Goal: Task Accomplishment & Management: Complete application form

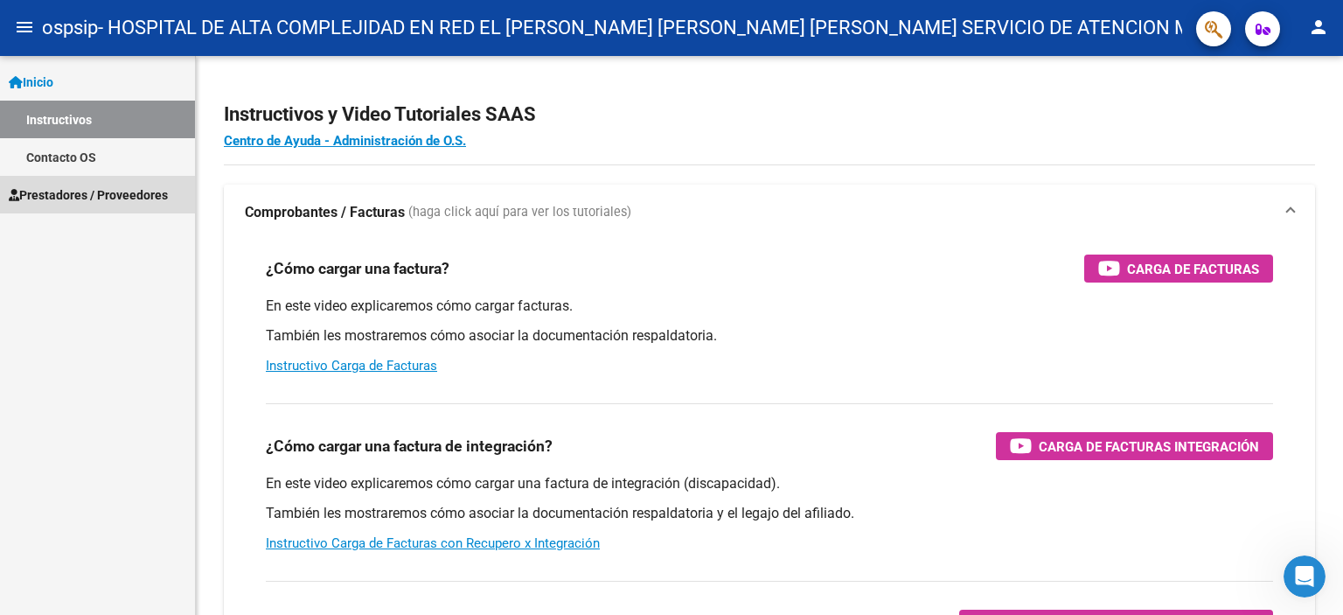
click at [126, 195] on span "Prestadores / Proveedores" at bounding box center [88, 194] width 159 height 19
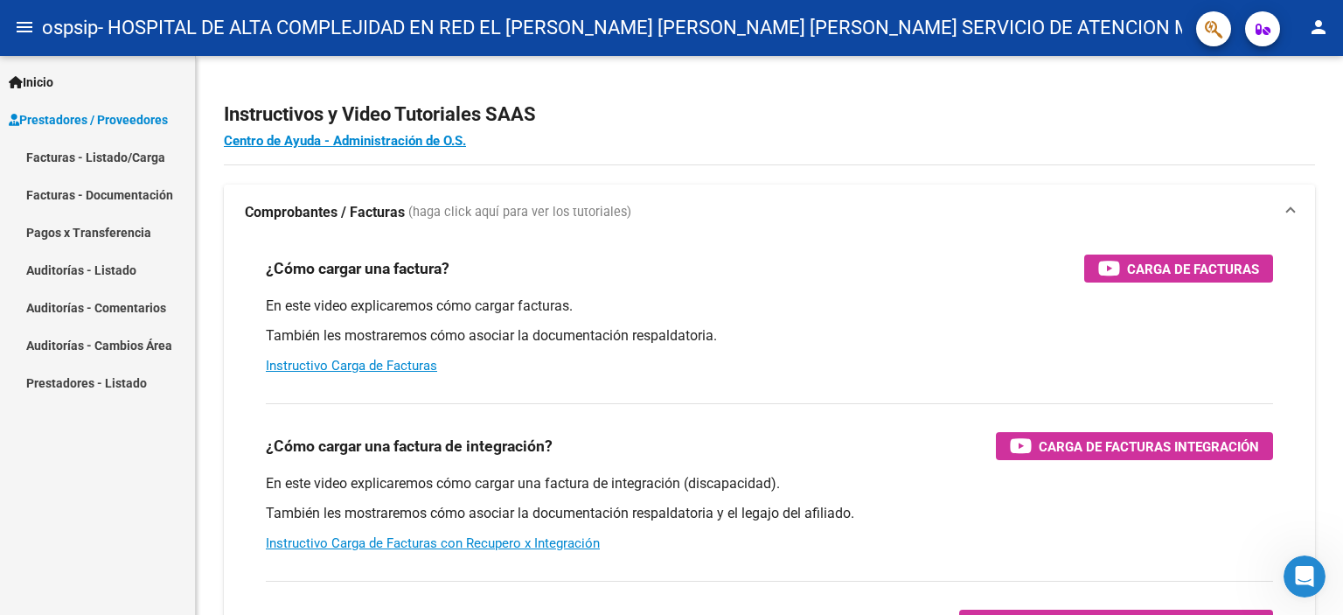
click at [134, 160] on link "Facturas - Listado/Carga" at bounding box center [97, 157] width 195 height 38
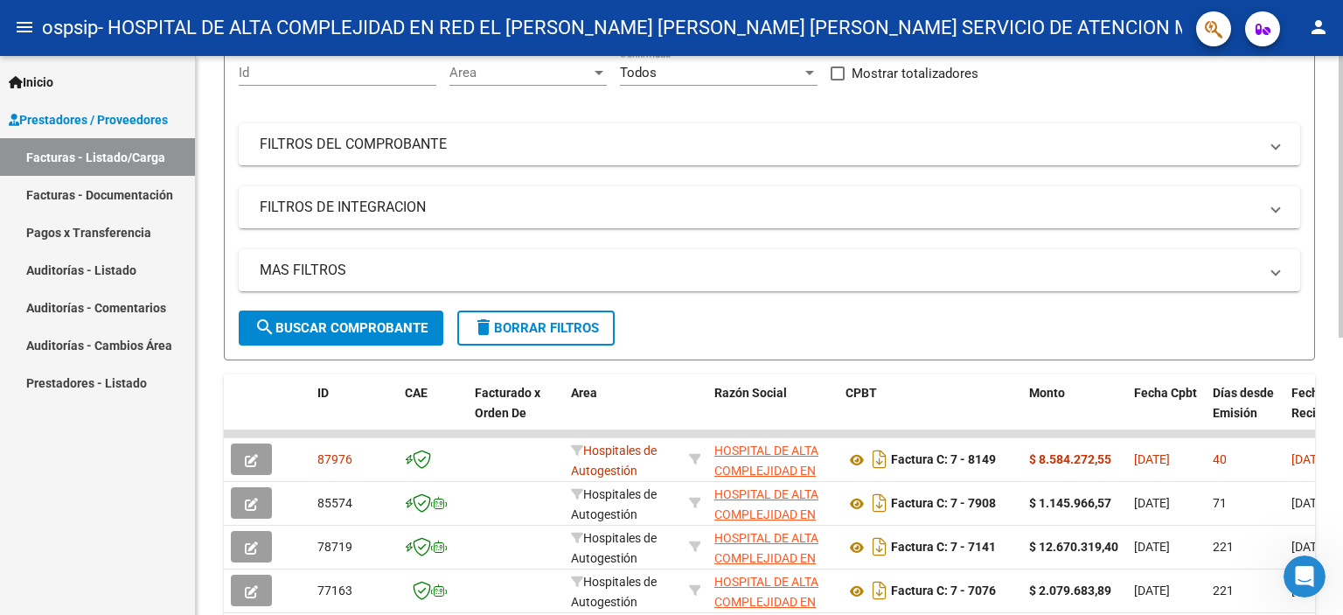
scroll to position [262, 0]
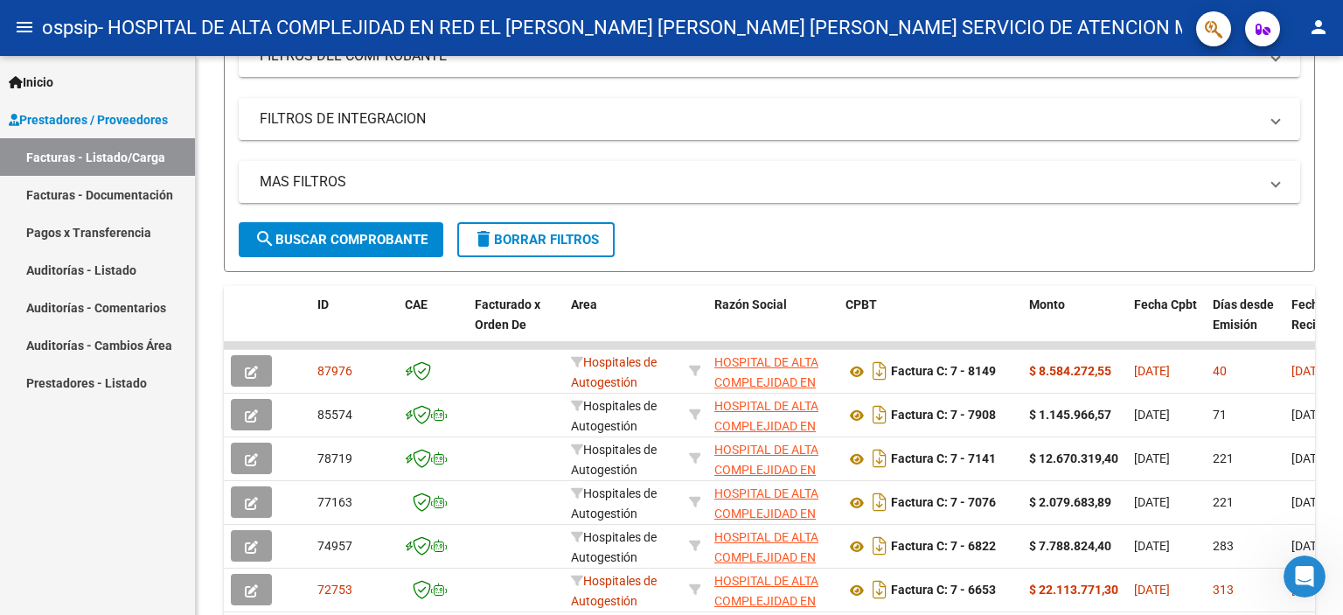
click at [56, 198] on link "Facturas - Documentación" at bounding box center [97, 195] width 195 height 38
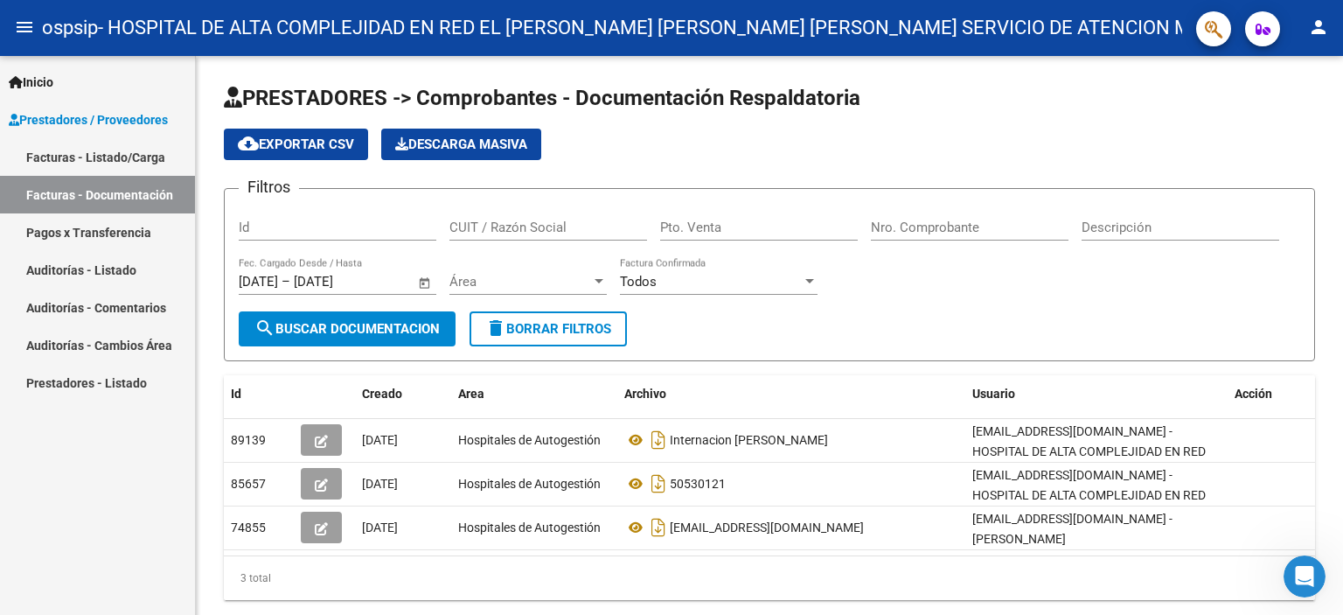
click at [111, 160] on link "Facturas - Listado/Carga" at bounding box center [97, 157] width 195 height 38
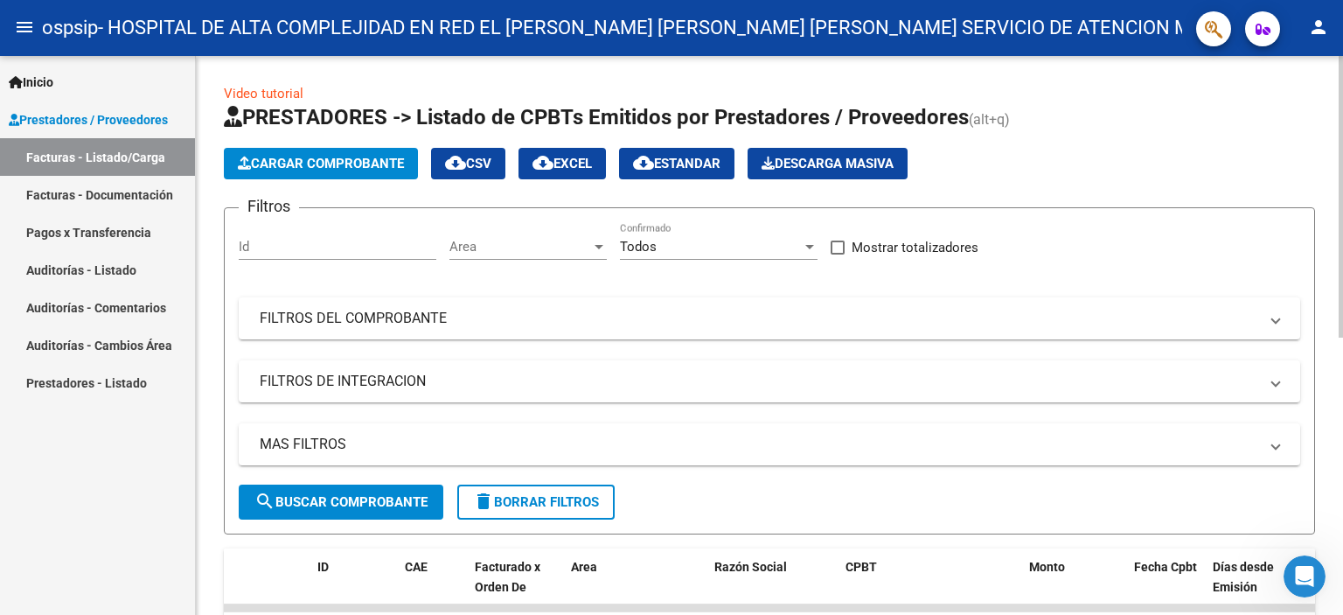
drag, startPoint x: 231, startPoint y: 140, endPoint x: 241, endPoint y: 157, distance: 20.4
click at [241, 157] on app-list-header "PRESTADORES -> Listado de CPBTs Emitidos por Prestadores / Proveedores (alt+q) …" at bounding box center [769, 318] width 1091 height 431
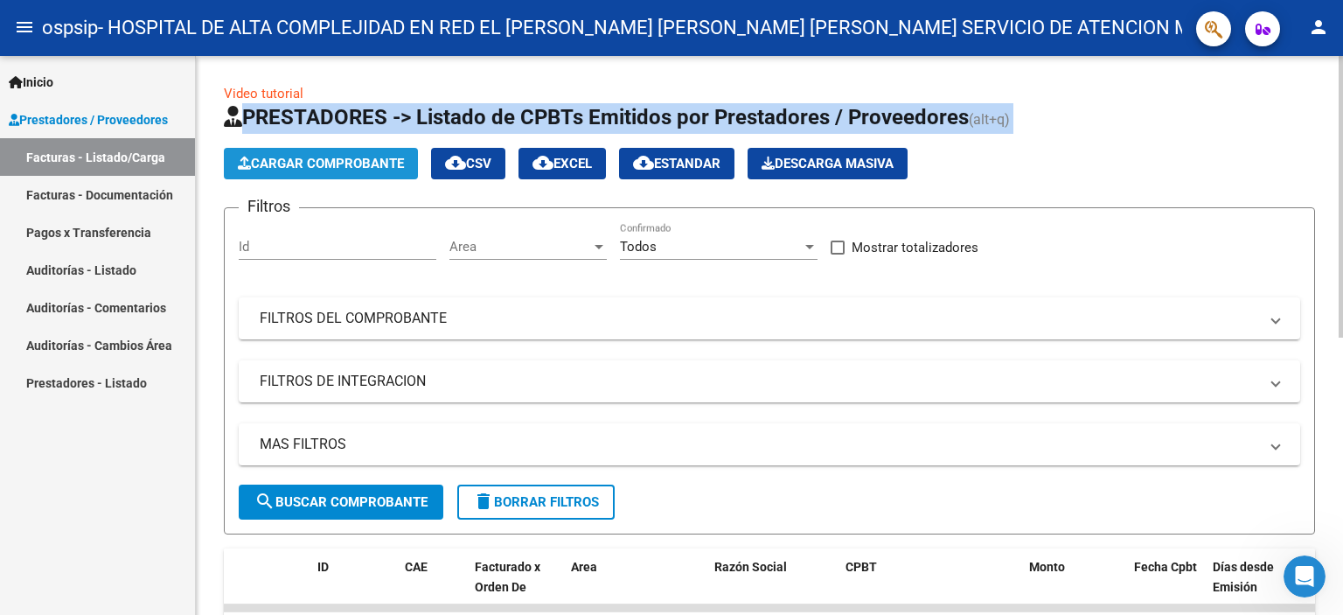
click at [287, 161] on span "Cargar Comprobante" at bounding box center [321, 164] width 166 height 16
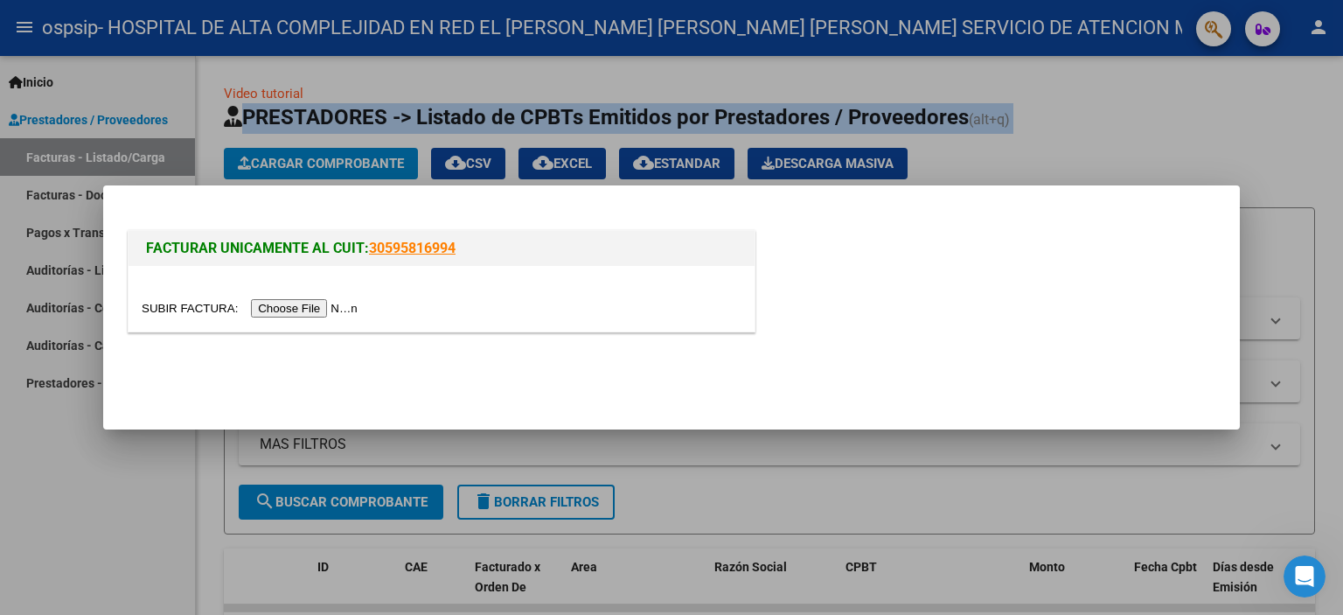
click at [310, 316] on input "file" at bounding box center [252, 308] width 221 height 18
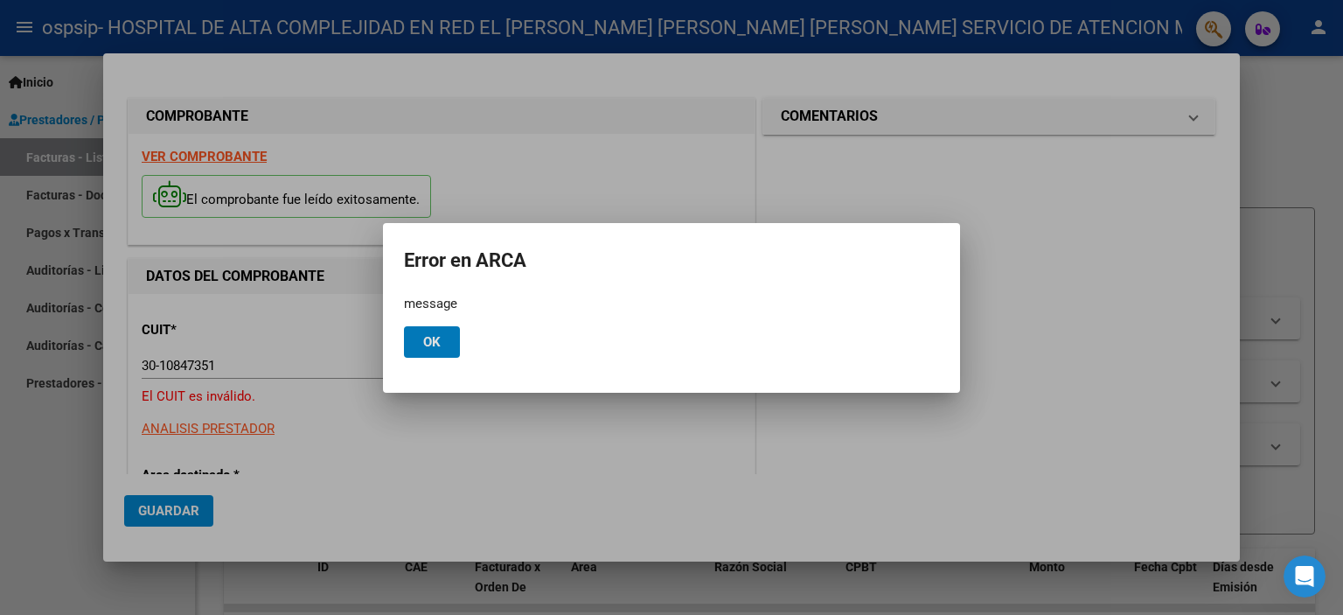
click at [445, 333] on button "Ok" at bounding box center [432, 341] width 56 height 31
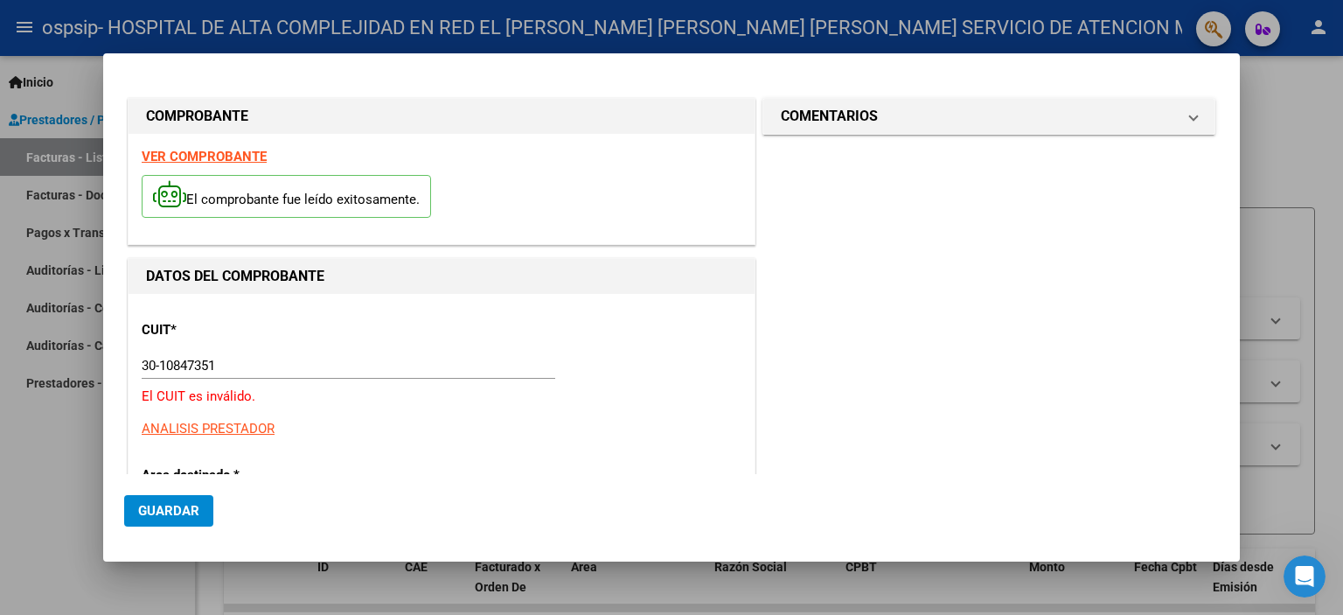
click at [274, 365] on input "30-10847351" at bounding box center [348, 366] width 413 height 16
click at [161, 361] on input "30-10847351" at bounding box center [348, 366] width 413 height 16
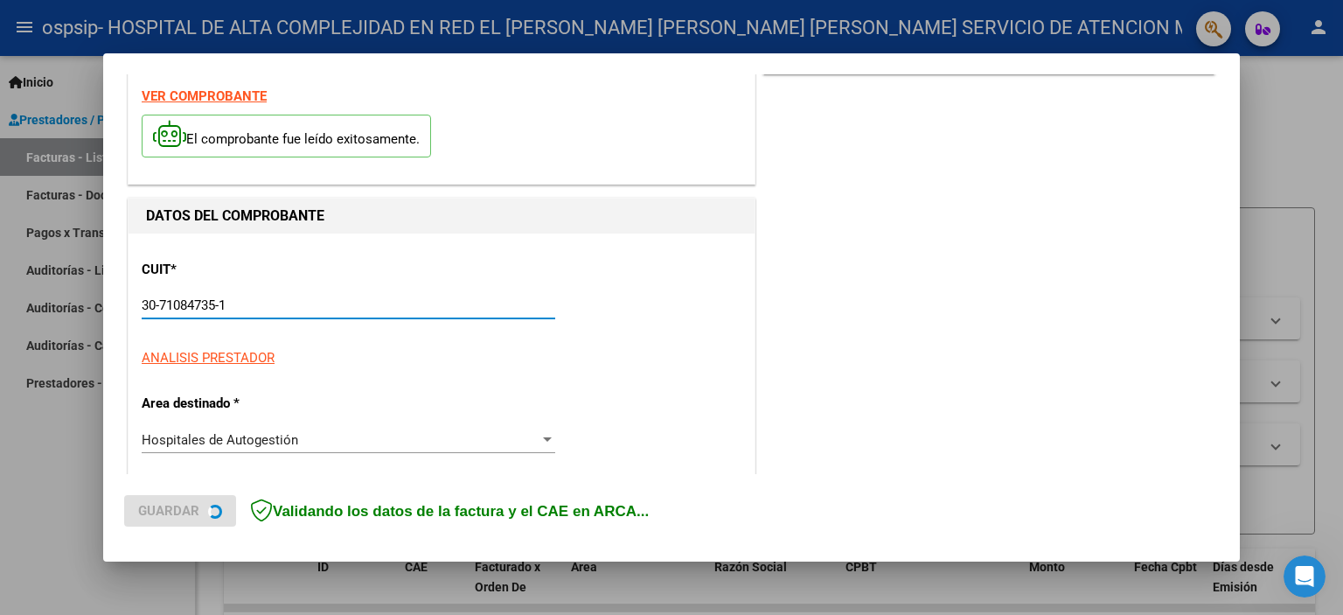
scroll to position [87, 0]
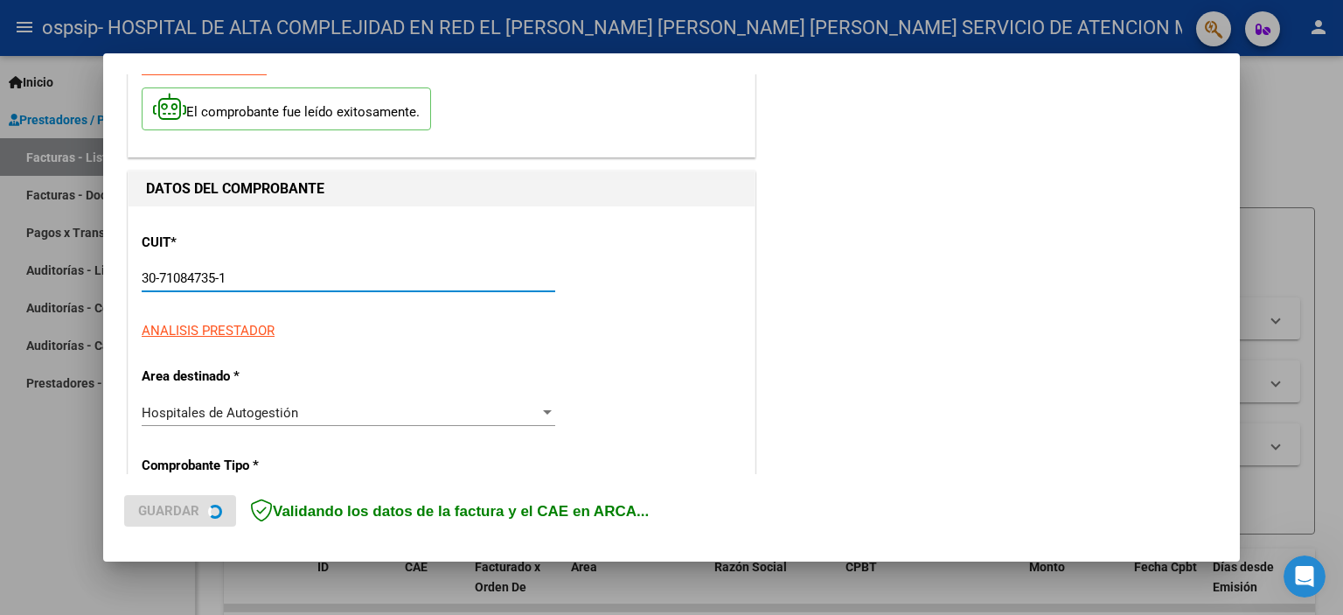
type input "30-71084735-1"
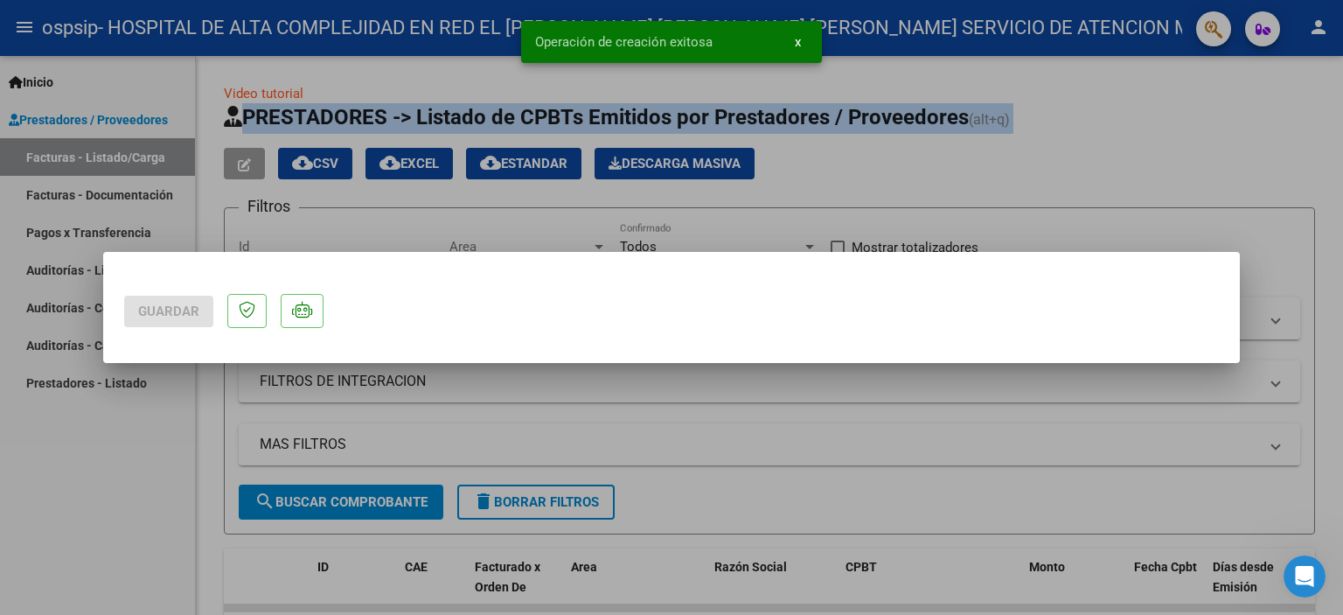
scroll to position [0, 0]
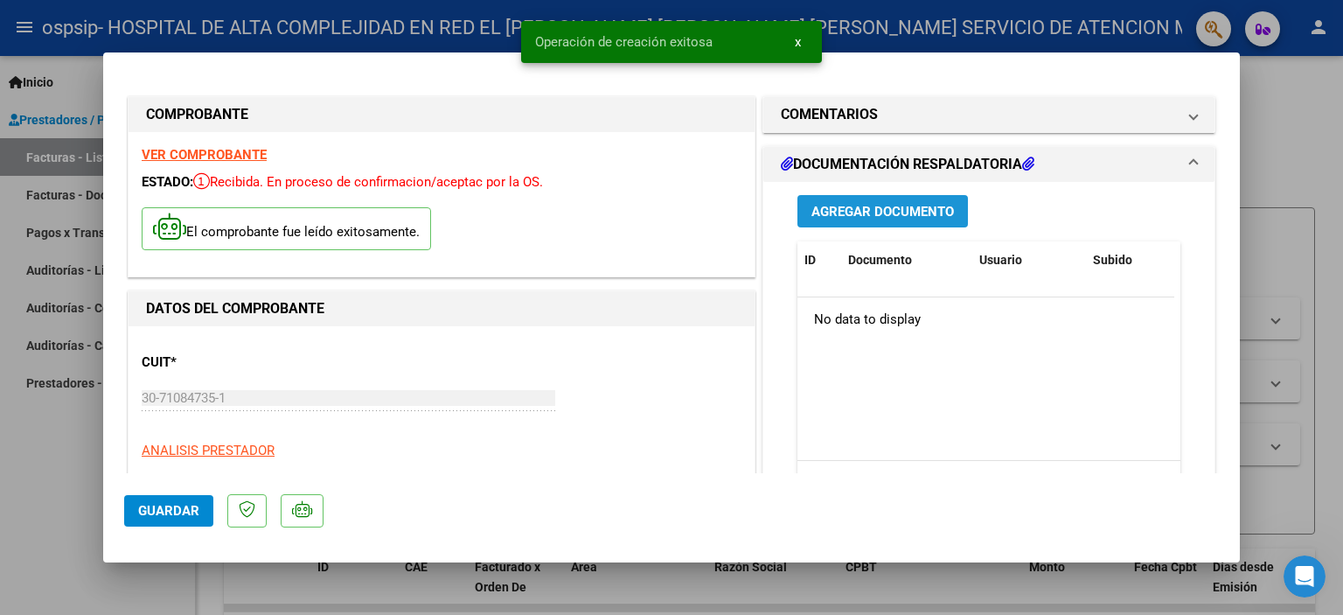
click at [820, 209] on span "Agregar Documento" at bounding box center [882, 212] width 142 height 16
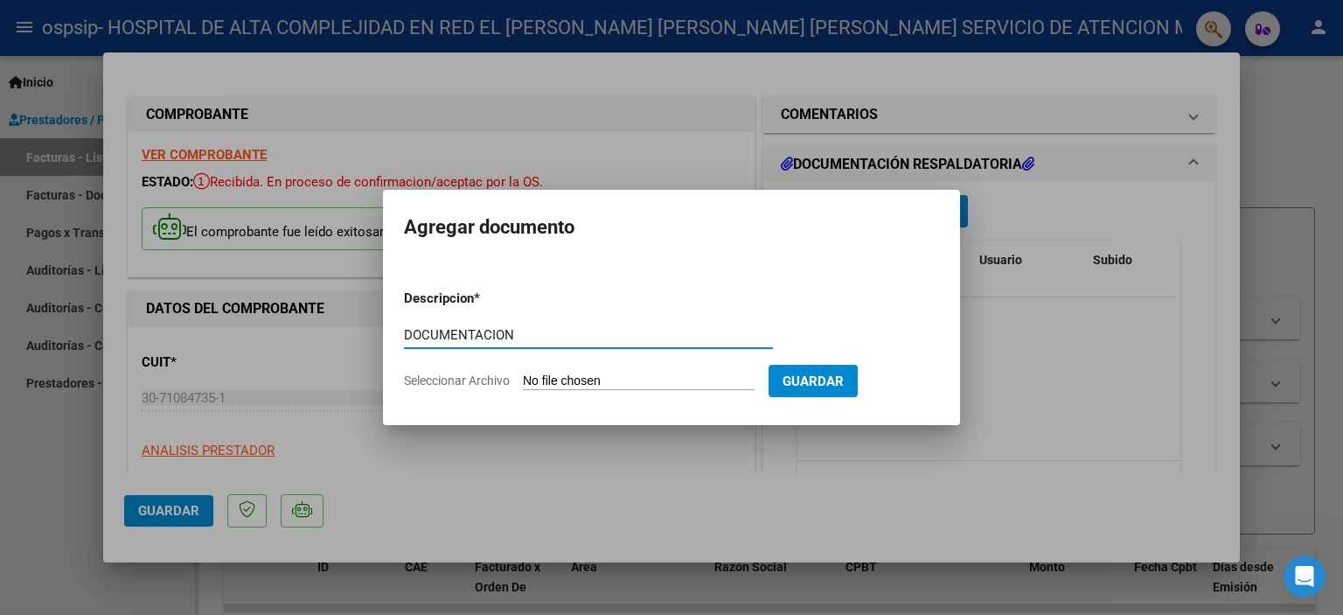
type input "DOCUMENTACION"
click at [734, 366] on form "Descripcion * DOCUMENTACION Escriba aquí una descripcion Seleccionar Archivo Gu…" at bounding box center [671, 339] width 535 height 128
click at [701, 384] on input "Seleccionar Archivo" at bounding box center [639, 381] width 232 height 17
type input "C:\fakepath\P-OSPSIP.pdf"
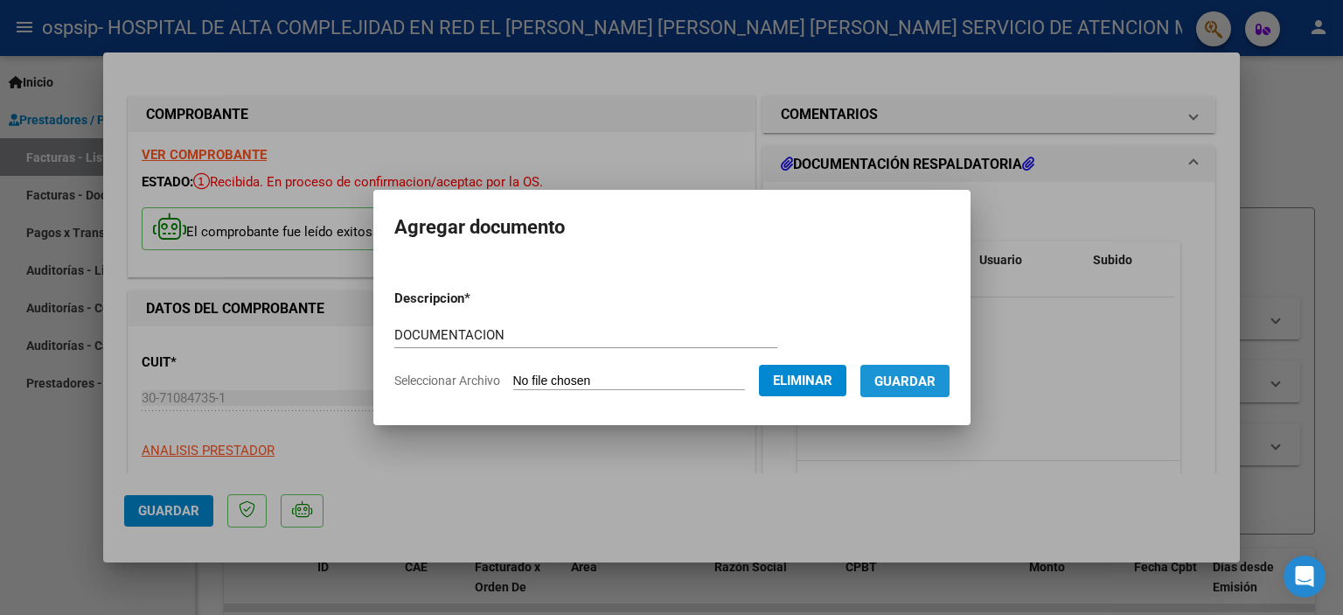
click at [907, 384] on span "Guardar" at bounding box center [904, 381] width 61 height 16
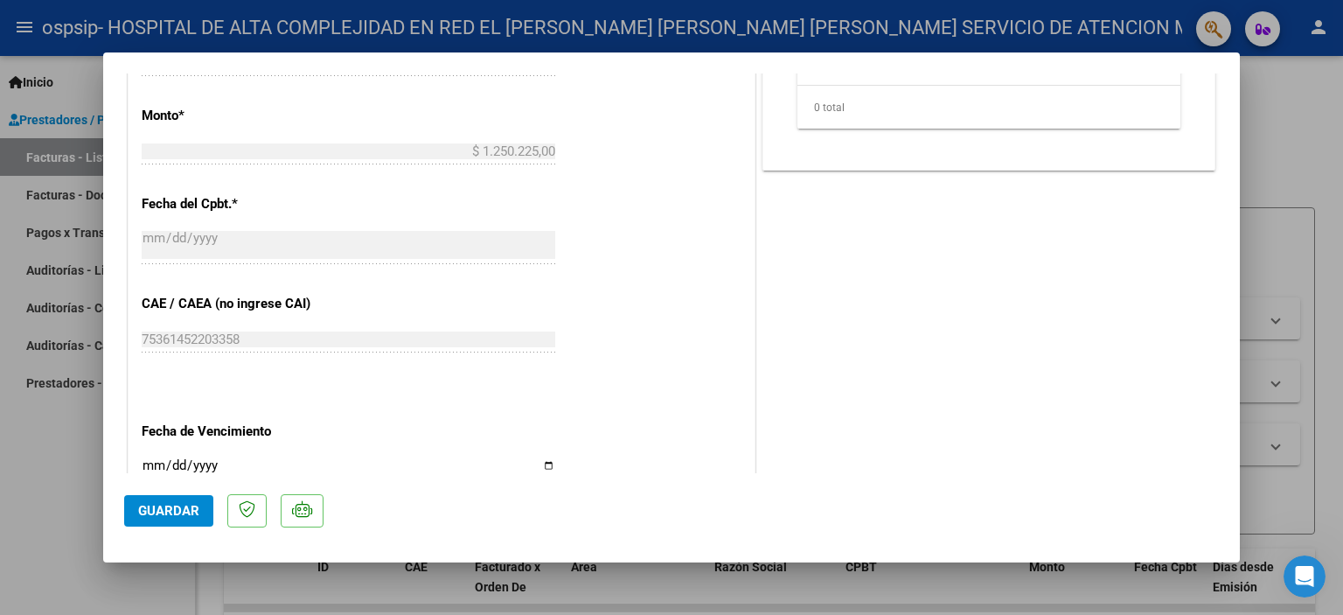
scroll to position [874, 0]
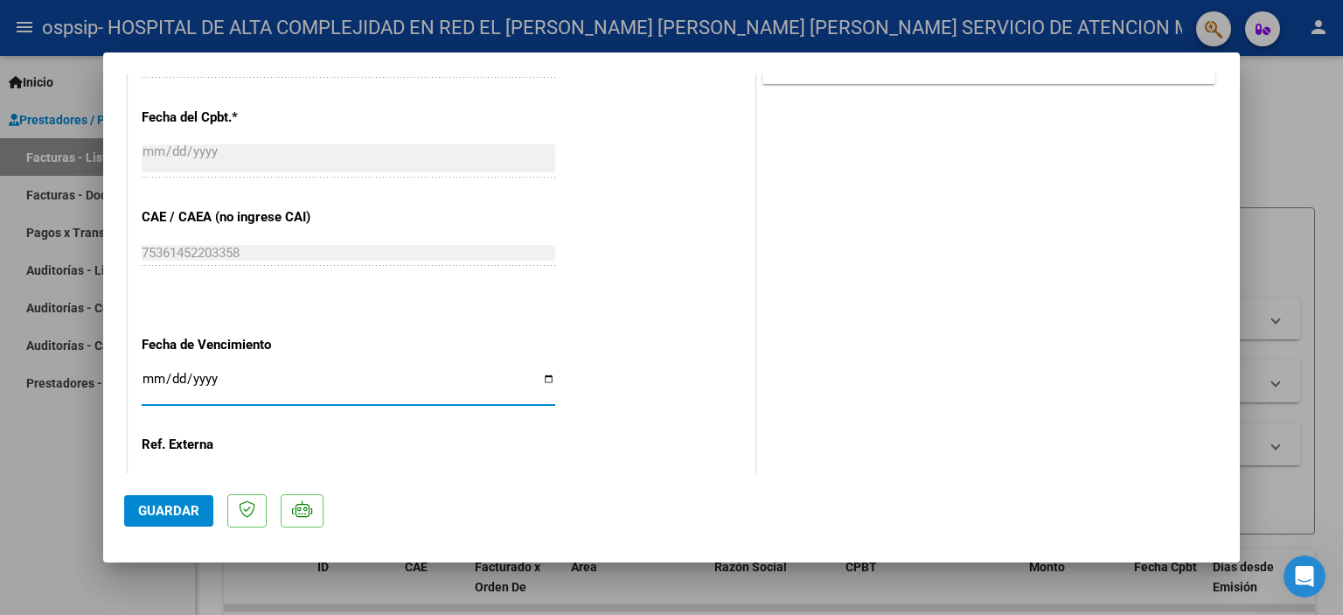
click at [142, 376] on input "Ingresar la fecha" at bounding box center [348, 386] width 413 height 28
type input "[DATE]"
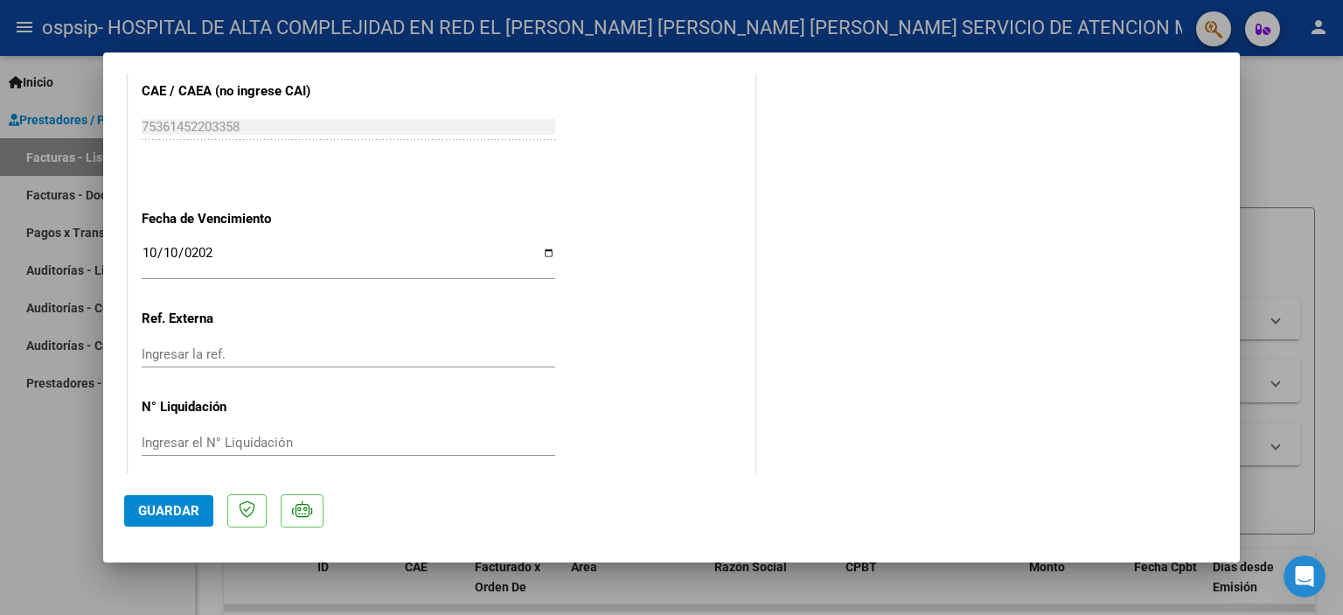
scroll to position [1016, 0]
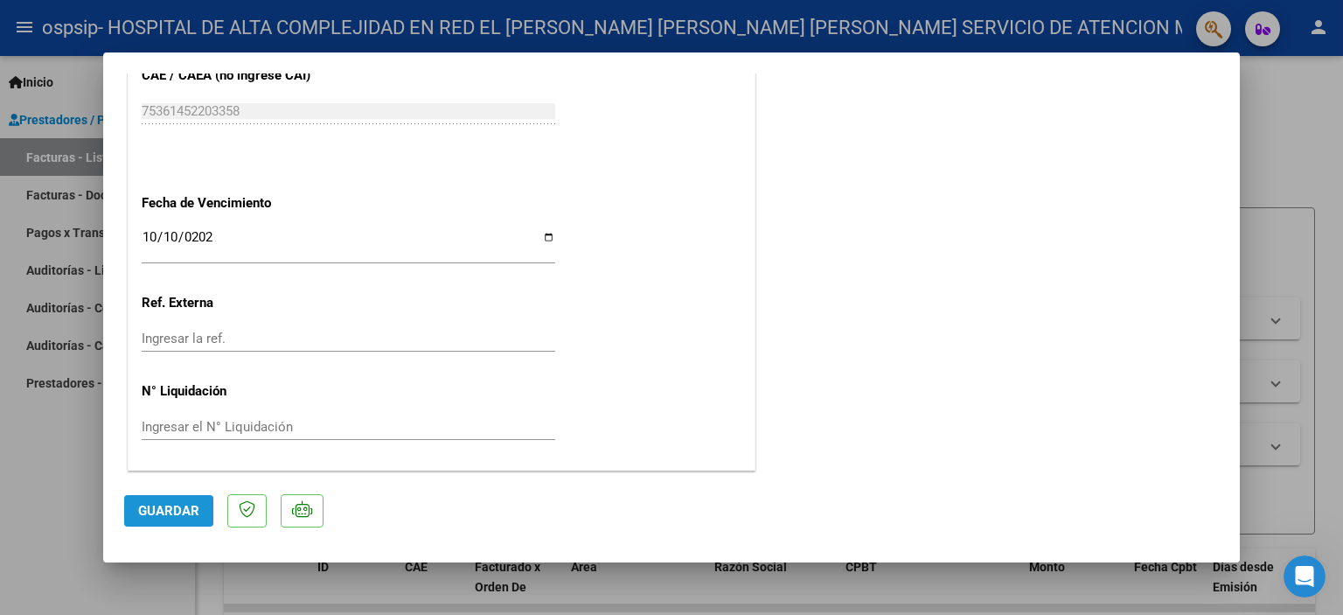
click at [173, 506] on span "Guardar" at bounding box center [168, 511] width 61 height 16
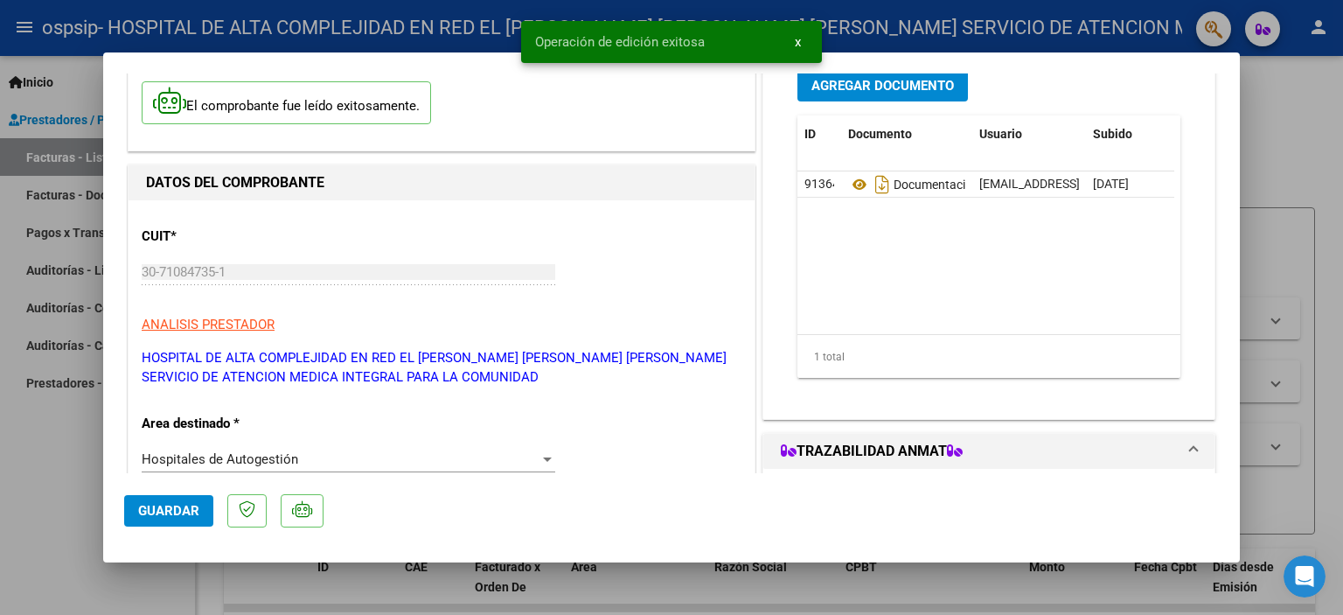
scroll to position [0, 0]
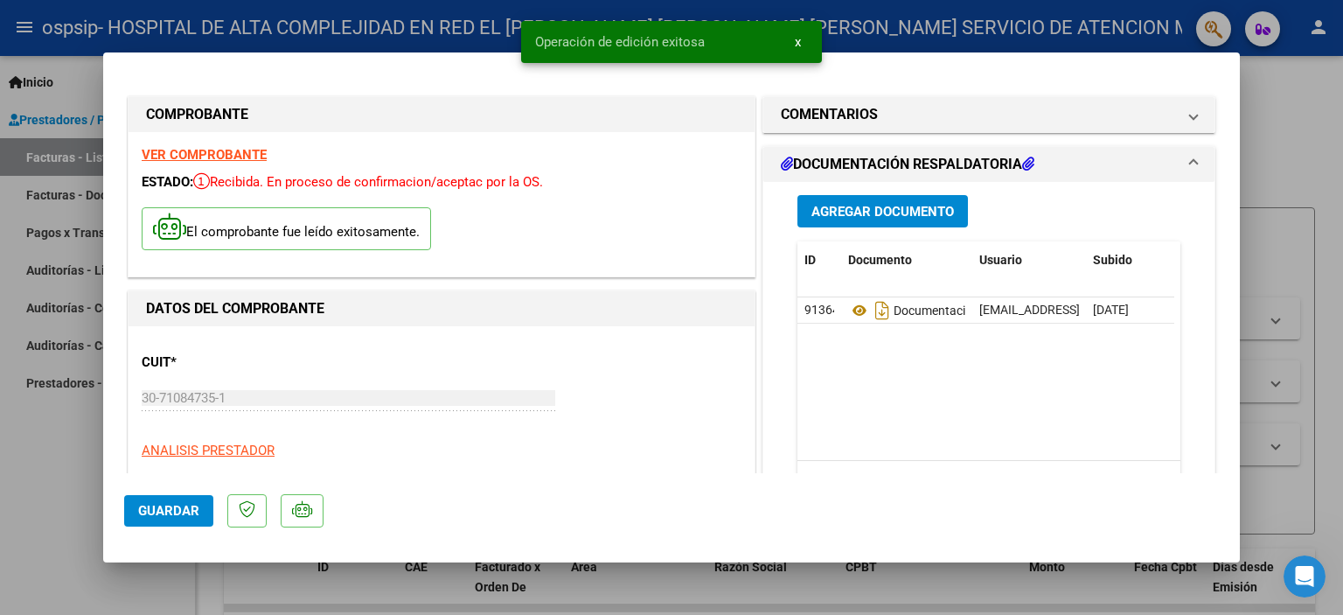
click at [797, 41] on div at bounding box center [671, 307] width 1343 height 615
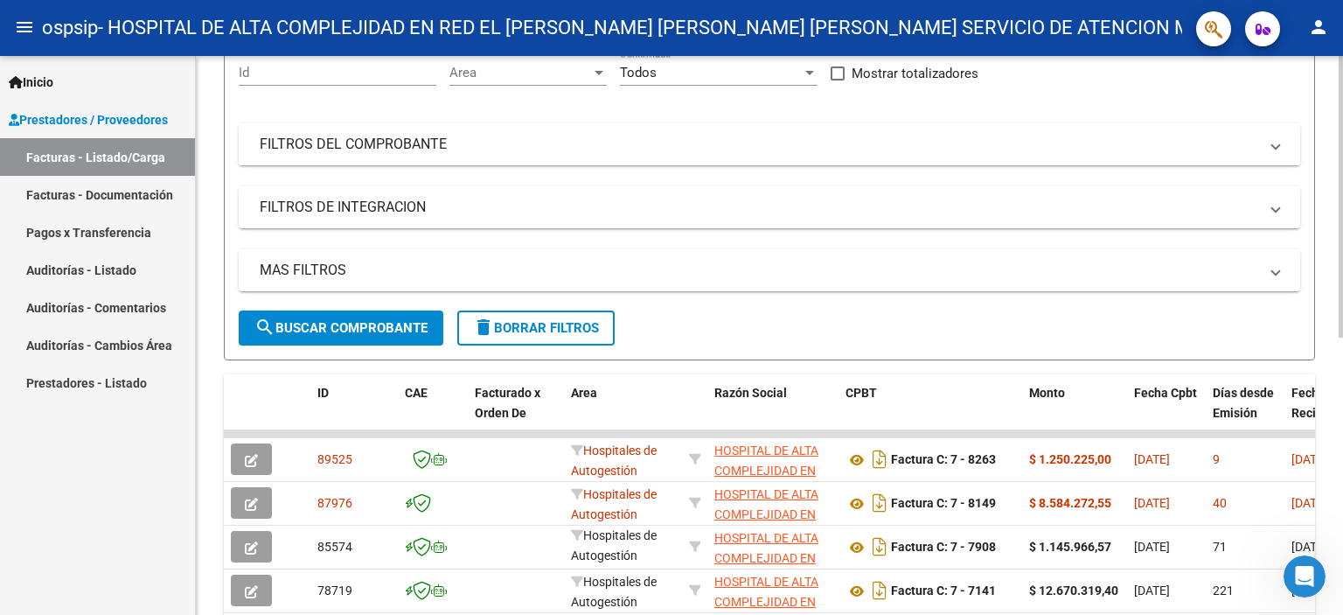
scroll to position [175, 0]
